Goal: Find specific page/section: Find specific page/section

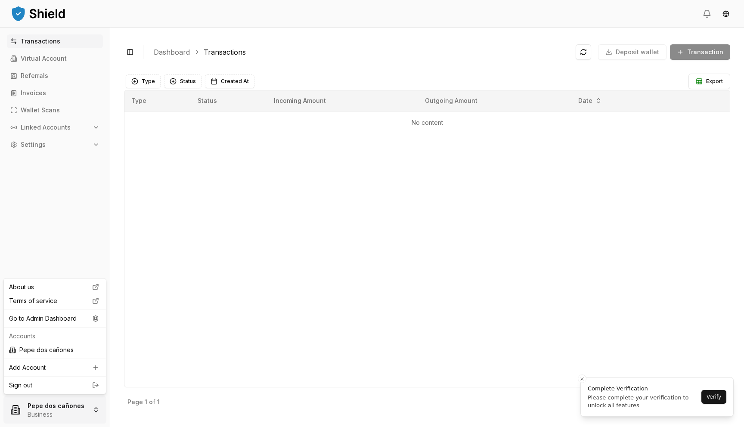
click at [56, 400] on html "Transactions Virtual Account Referrals Invoices Wallet Scans Linked Accounts Se…" at bounding box center [372, 213] width 744 height 427
click at [86, 315] on div "Go to Admin Dashboard" at bounding box center [55, 319] width 99 height 14
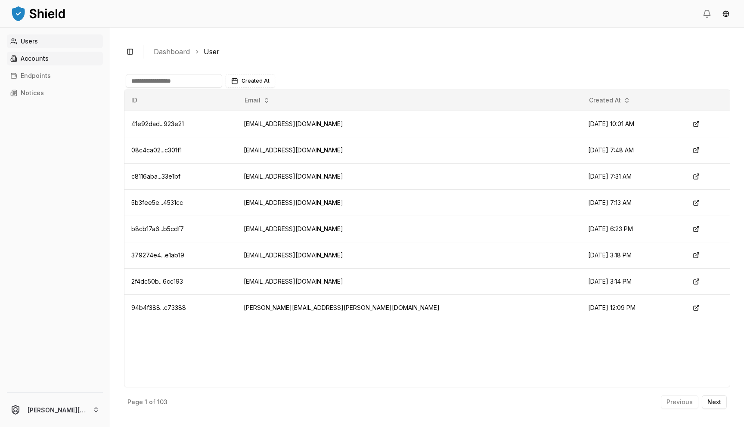
click at [47, 56] on p "Accounts" at bounding box center [35, 59] width 28 height 6
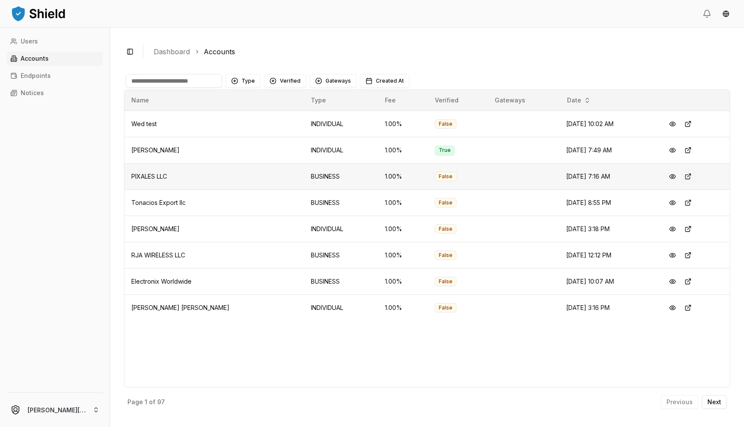
click at [681, 177] on button at bounding box center [687, 176] width 15 height 15
click at [684, 204] on button at bounding box center [687, 202] width 15 height 15
click at [680, 252] on button at bounding box center [687, 255] width 15 height 15
click at [683, 282] on button at bounding box center [687, 281] width 15 height 15
click at [683, 148] on button at bounding box center [687, 149] width 15 height 15
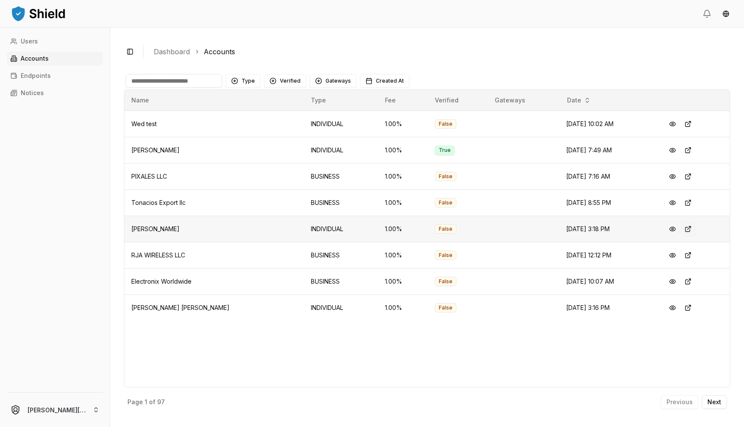
click at [684, 230] on button at bounding box center [687, 228] width 15 height 15
click at [723, 405] on button "Next" at bounding box center [714, 402] width 25 height 14
